Goal: Check status: Check status

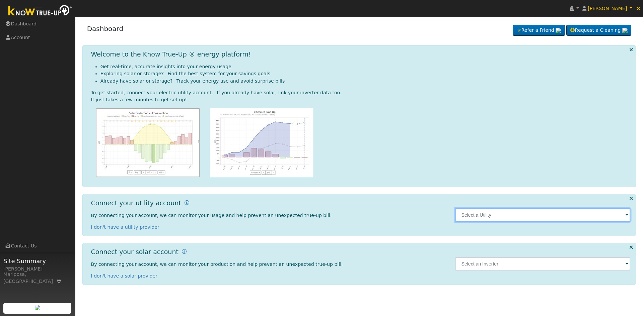
click at [487, 214] on input "text" at bounding box center [542, 215] width 175 height 13
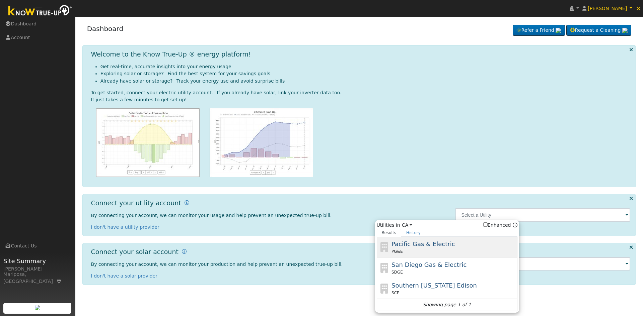
click at [445, 254] on div "PG&E" at bounding box center [453, 252] width 124 height 6
type input "PG&E"
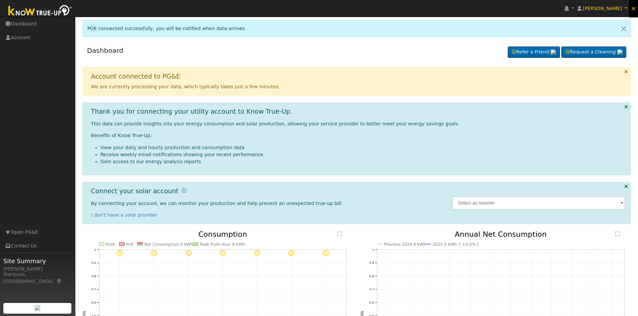
click at [635, 8] on span "×" at bounding box center [633, 8] width 6 height 8
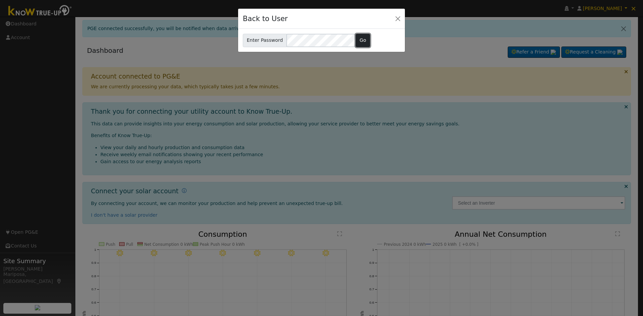
click at [357, 41] on button "Go" at bounding box center [362, 40] width 14 height 13
